Goal: Find specific page/section: Find specific page/section

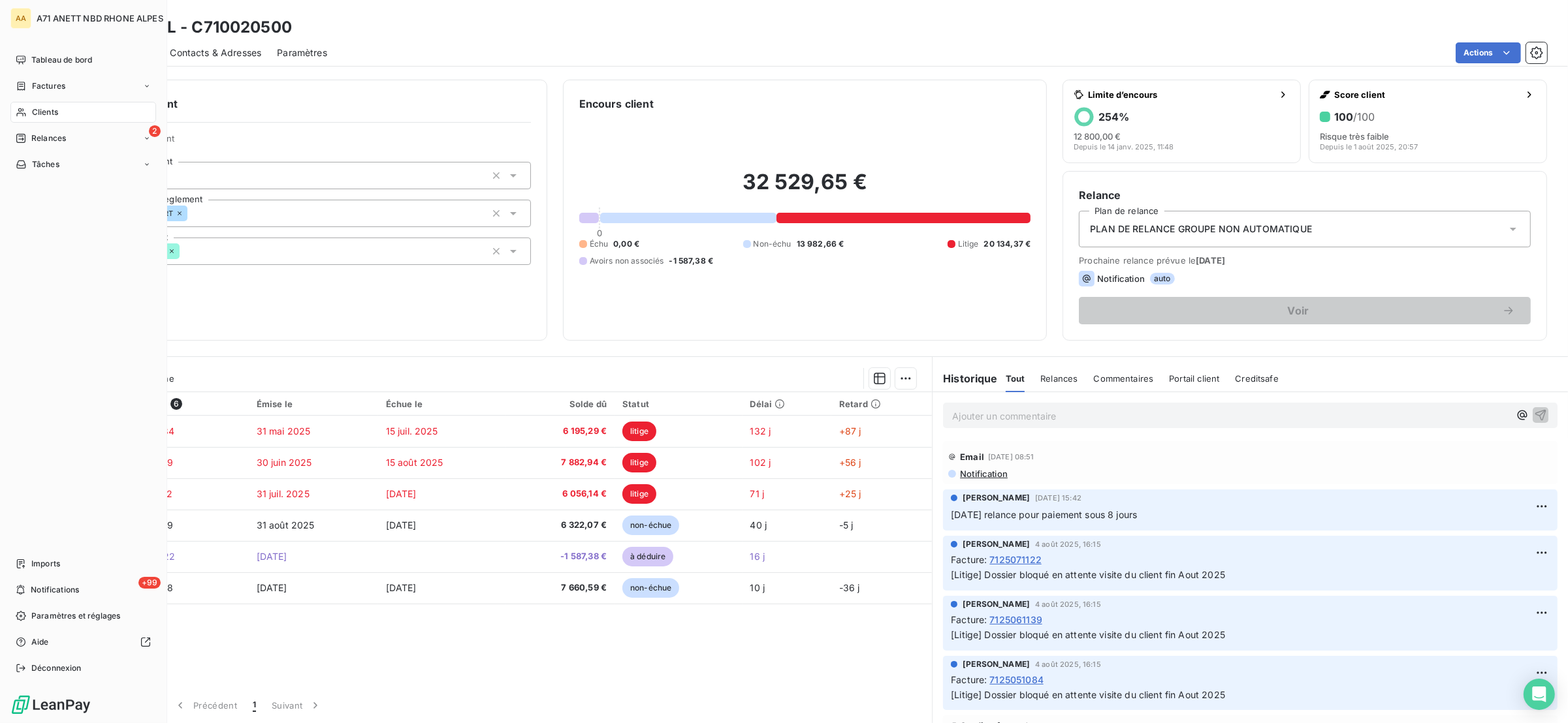
click at [56, 117] on span "Clients" at bounding box center [44, 112] width 26 height 11
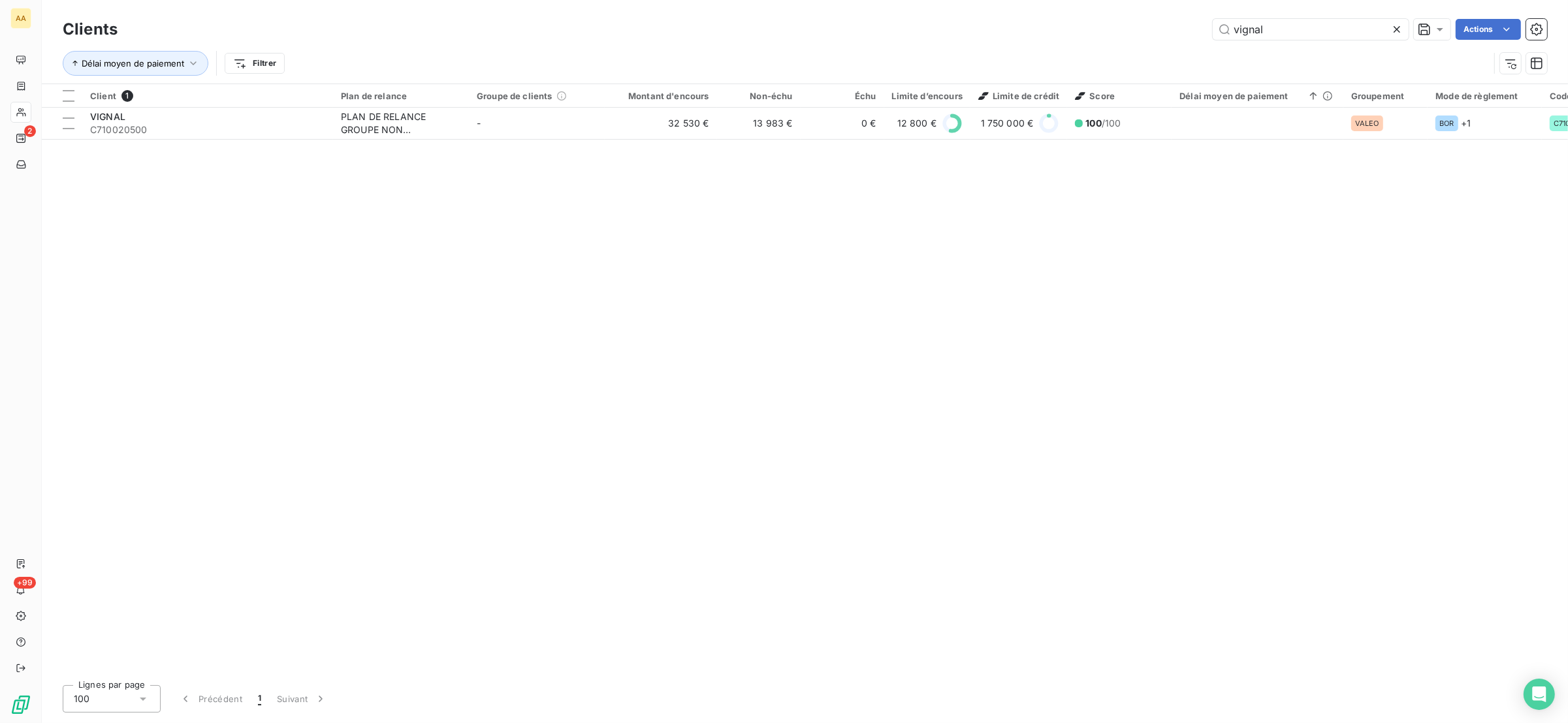
drag, startPoint x: 1300, startPoint y: 22, endPoint x: 1144, endPoint y: 49, distance: 158.3
click at [1145, 55] on div "Clients vignal Actions Délai moyen de paiement Filtrer" at bounding box center [805, 49] width 1484 height 68
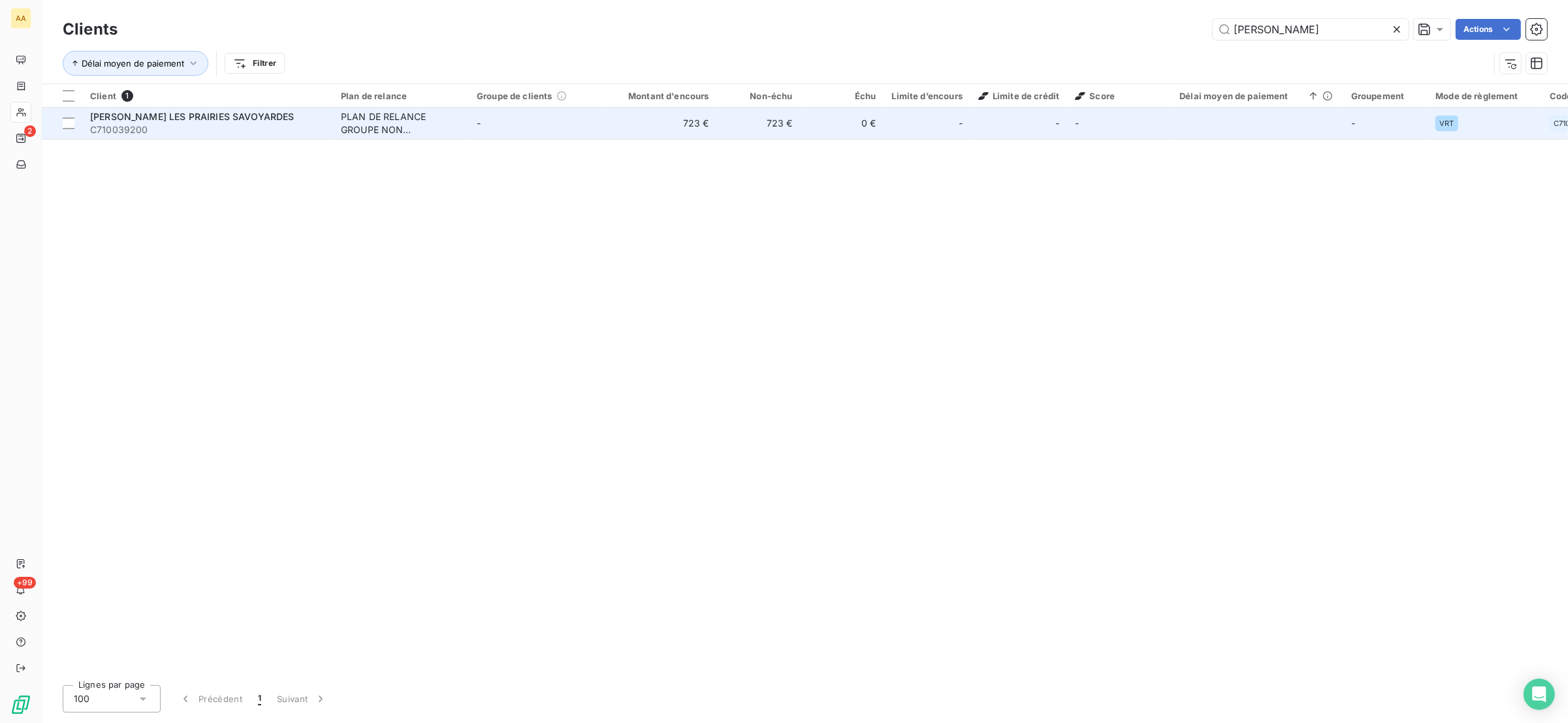
type input "[PERSON_NAME]"
click at [196, 124] on span "C710039200" at bounding box center [208, 130] width 235 height 13
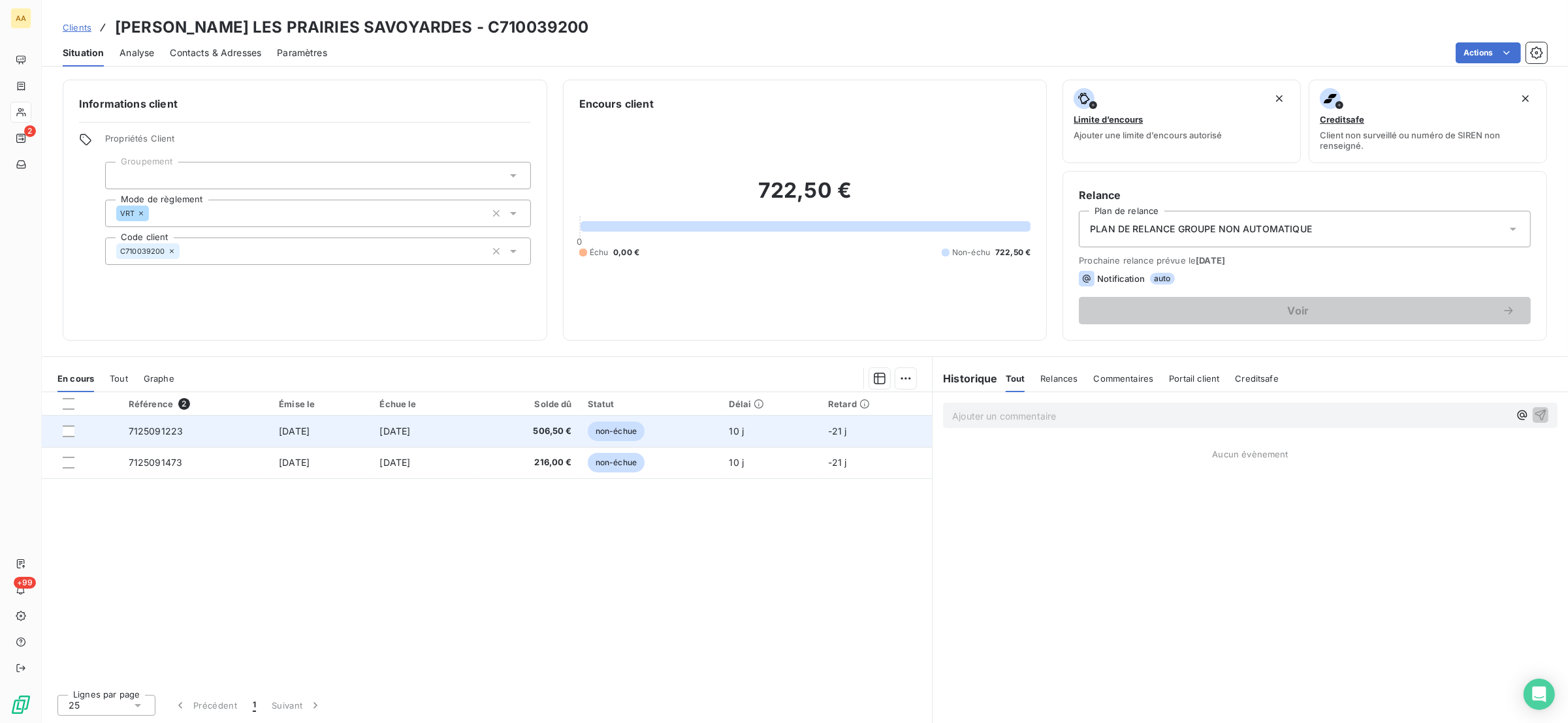
click at [165, 437] on span "7125091223" at bounding box center [155, 431] width 55 height 11
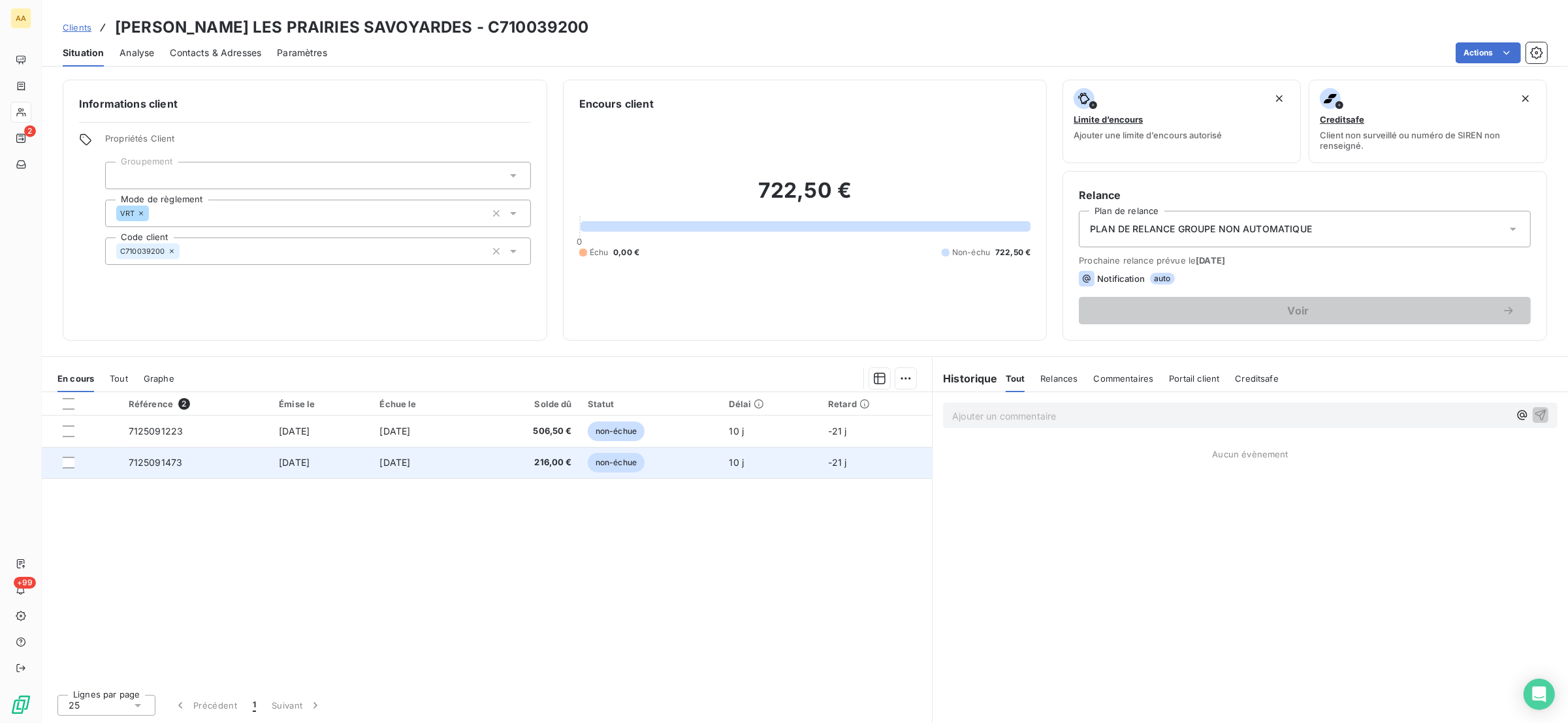
click at [355, 458] on td "[DATE]" at bounding box center [320, 463] width 100 height 32
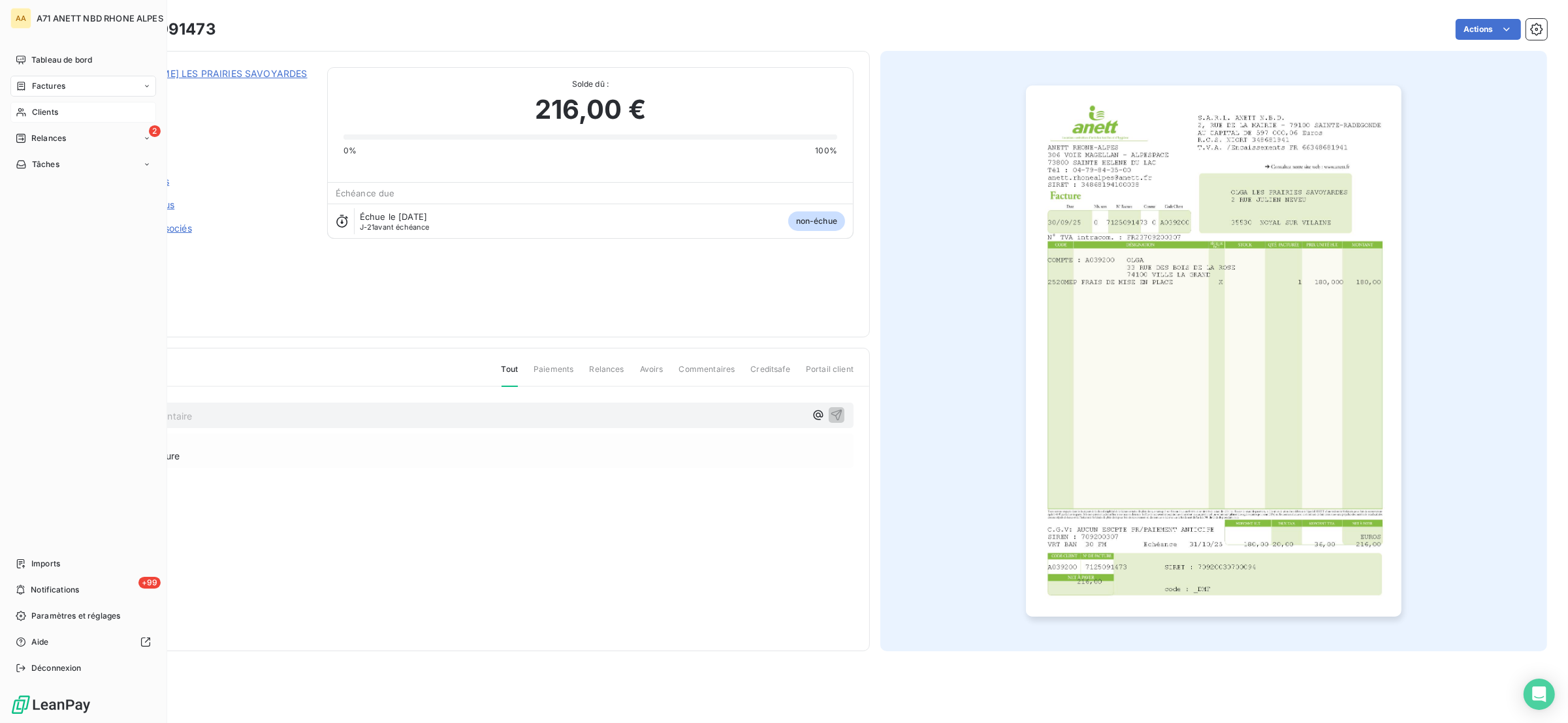
click at [50, 110] on span "Clients" at bounding box center [44, 112] width 26 height 11
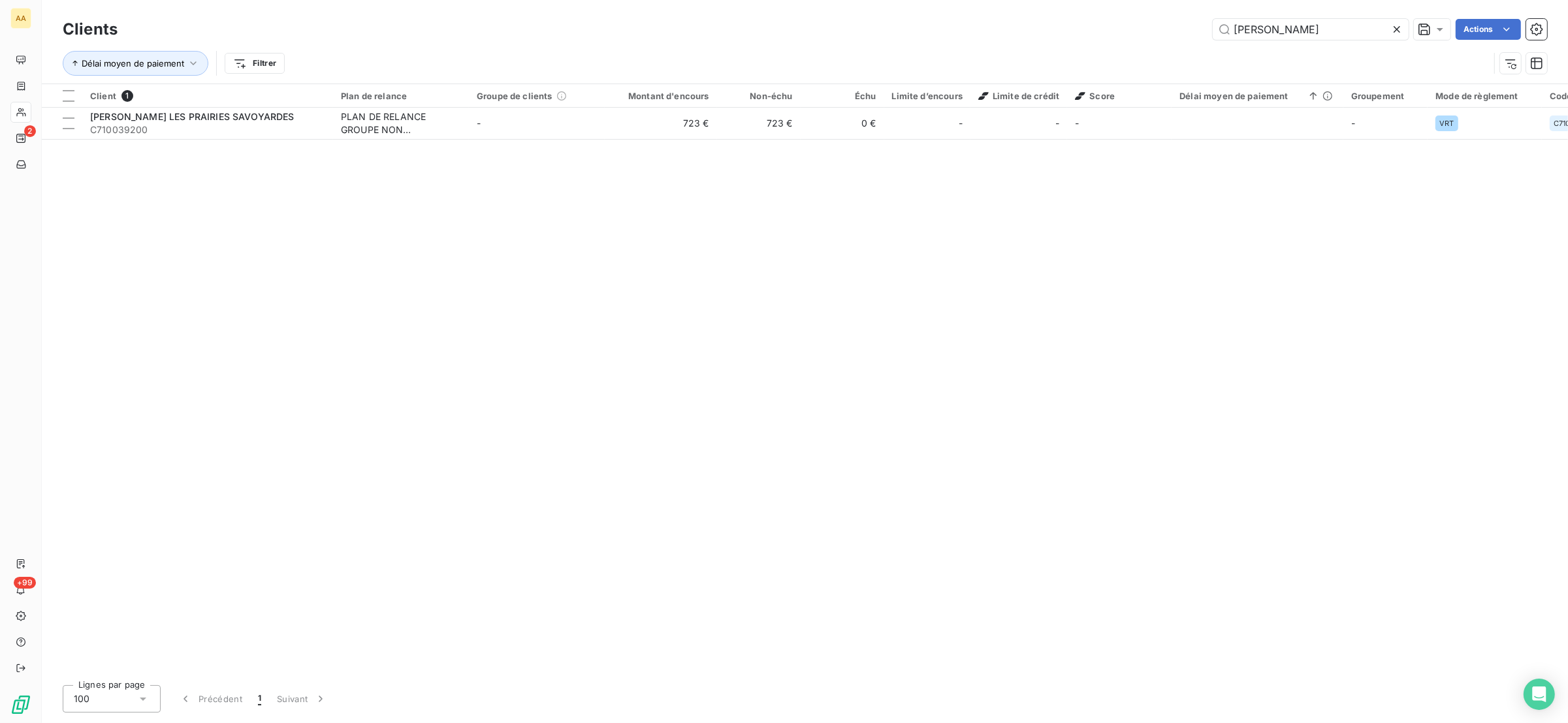
drag, startPoint x: 1280, startPoint y: 34, endPoint x: 1203, endPoint y: 44, distance: 77.6
click at [1226, 40] on div "Clients [PERSON_NAME] Actions" at bounding box center [805, 29] width 1484 height 28
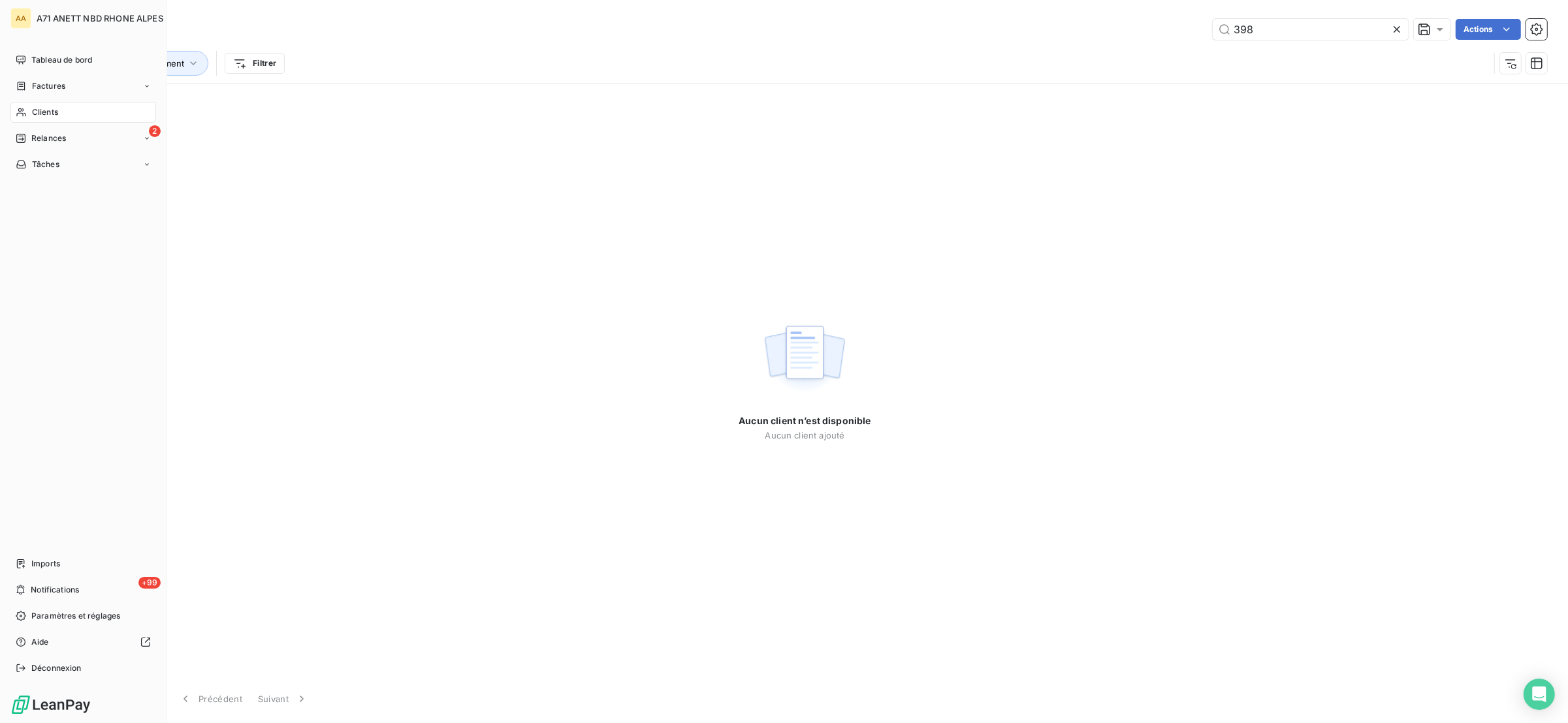
type input "398"
drag, startPoint x: 43, startPoint y: 110, endPoint x: 314, endPoint y: 133, distance: 272.0
click at [43, 112] on span "Clients" at bounding box center [44, 112] width 26 height 11
click at [26, 52] on div "Tableau de bord" at bounding box center [83, 60] width 145 height 21
